Goal: Transaction & Acquisition: Subscribe to service/newsletter

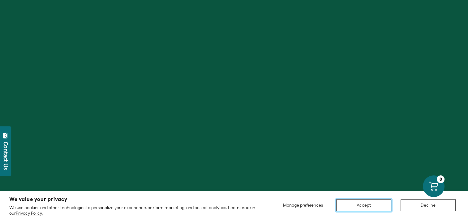
click at [380, 206] on button "Accept" at bounding box center [364, 205] width 55 height 12
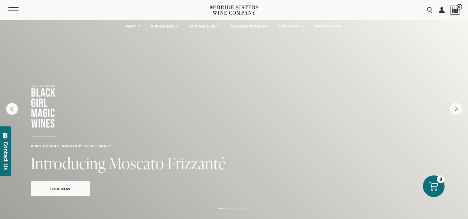
click at [447, 78] on div "Bubbly, bright, and ready to celebrate! Introducing Moscato Frizzanté Shop Now" at bounding box center [234, 116] width 468 height 192
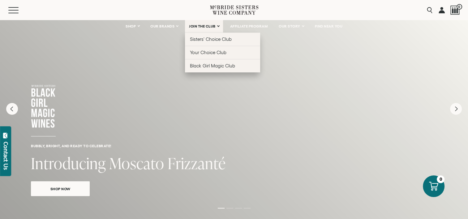
click at [206, 26] on span "JOIN THE CLUB" at bounding box center [202, 26] width 27 height 4
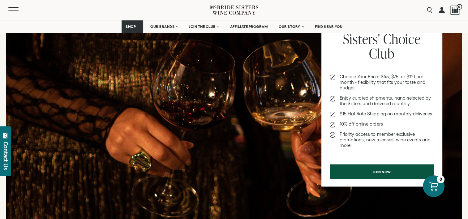
scroll to position [268, 0]
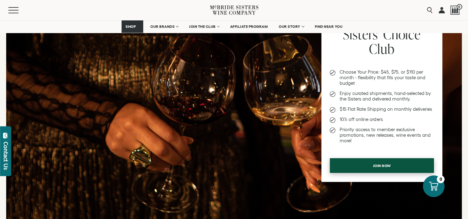
click at [375, 167] on span "Join now" at bounding box center [383, 166] width 40 height 12
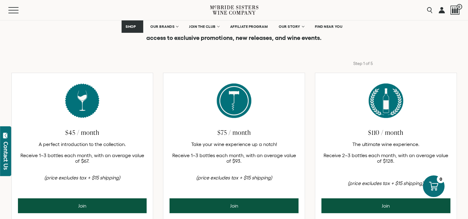
scroll to position [255, 0]
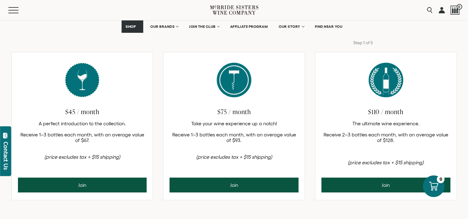
drag, startPoint x: 447, startPoint y: 58, endPoint x: 433, endPoint y: 58, distance: 13.9
click at [447, 59] on img at bounding box center [386, 80] width 129 height 43
